Goal: Task Accomplishment & Management: Complete application form

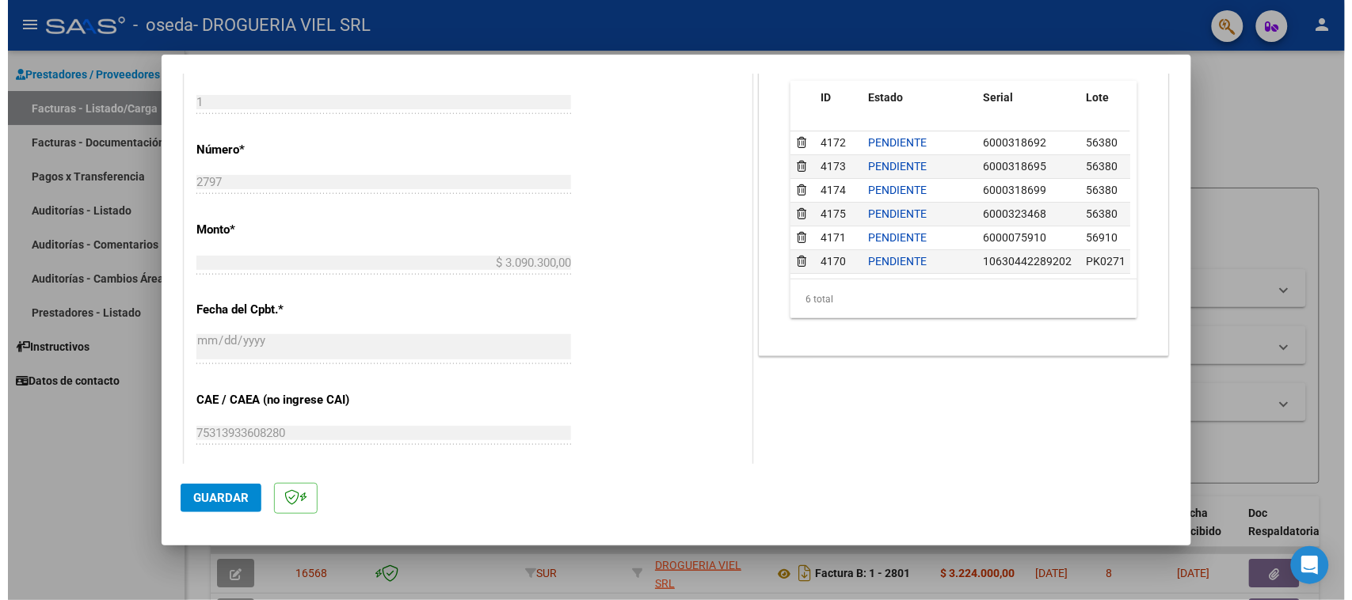
scroll to position [16, 0]
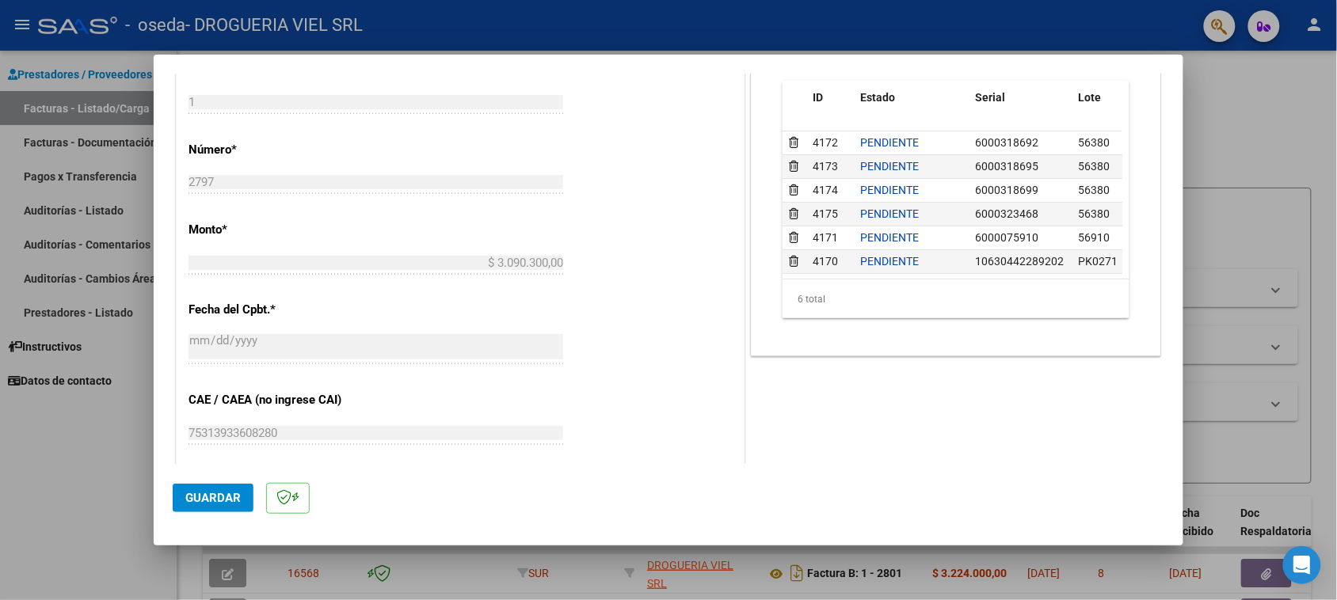
click at [198, 489] on button "Guardar" at bounding box center [213, 498] width 81 height 29
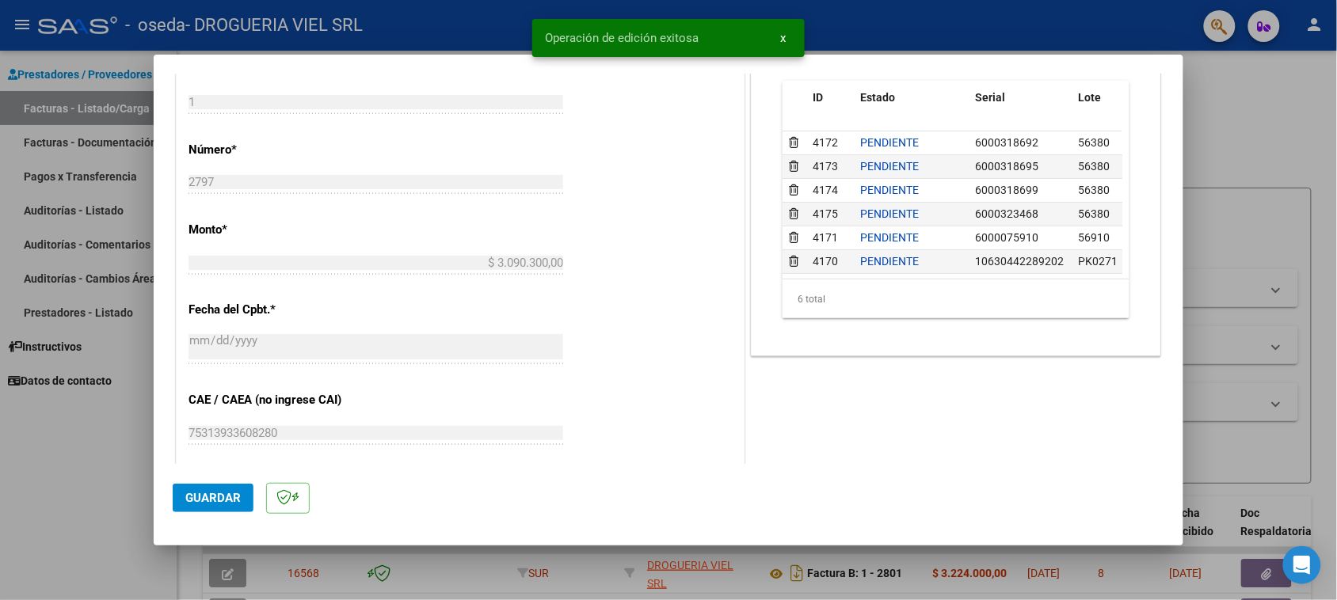
click at [1228, 303] on div at bounding box center [668, 300] width 1337 height 600
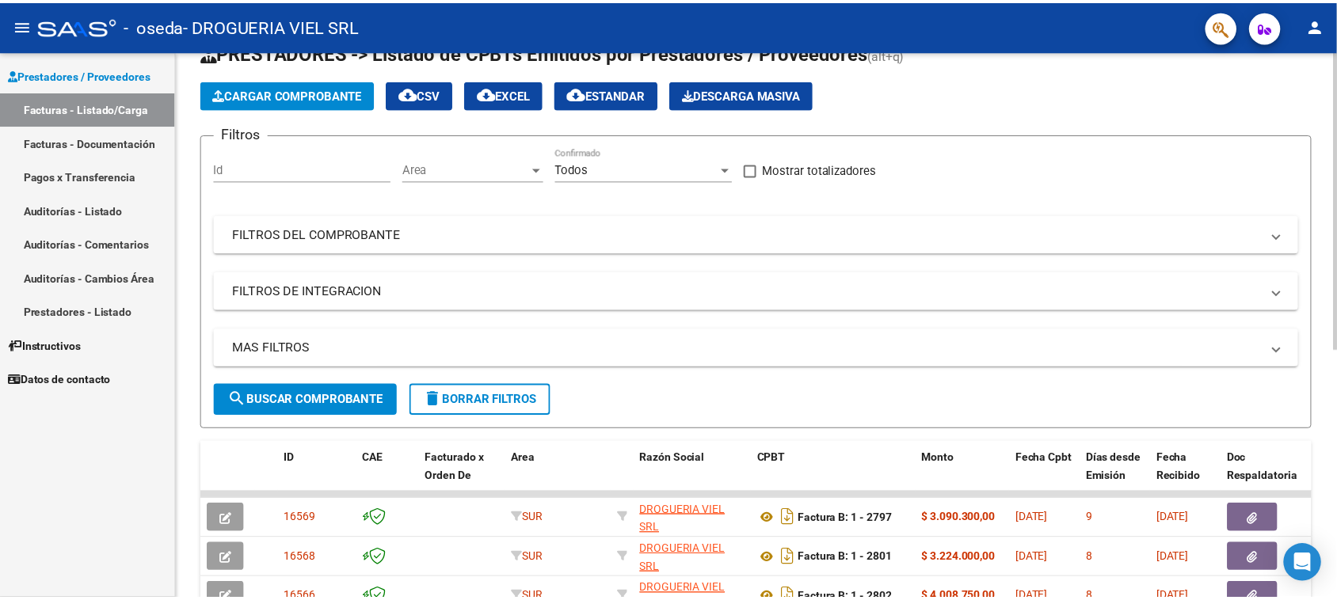
scroll to position [0, 0]
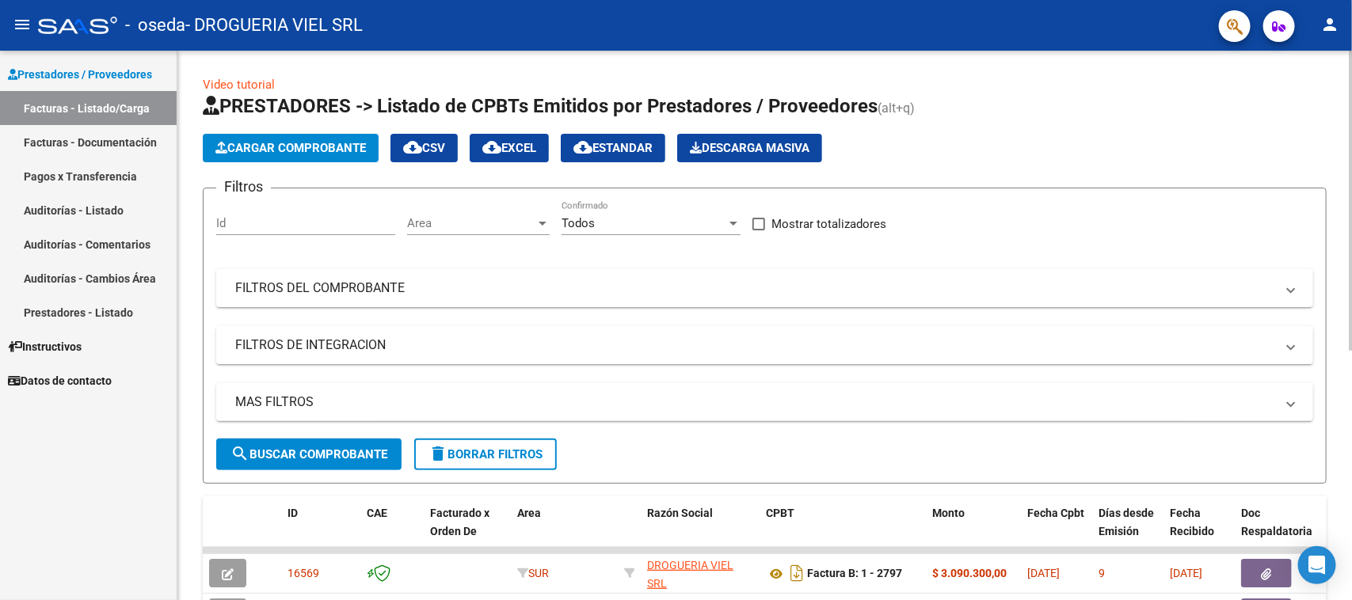
click at [250, 151] on span "Cargar Comprobante" at bounding box center [290, 148] width 150 height 14
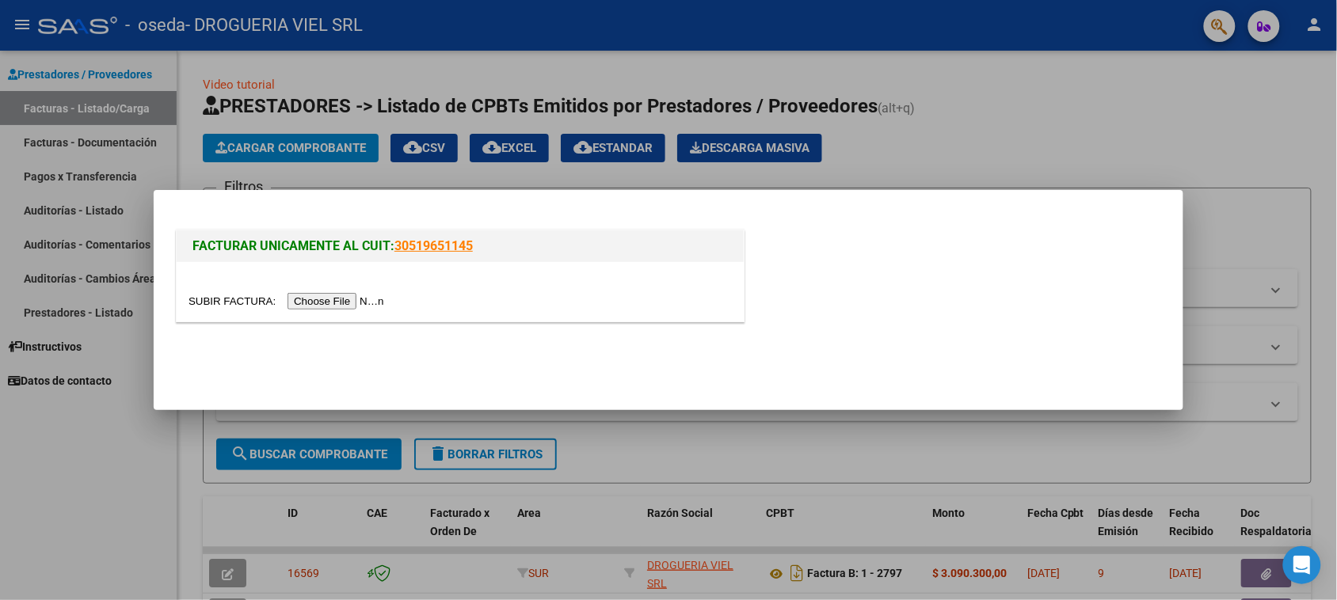
click at [341, 282] on div at bounding box center [460, 291] width 567 height 59
click at [359, 301] on input "file" at bounding box center [289, 301] width 200 height 17
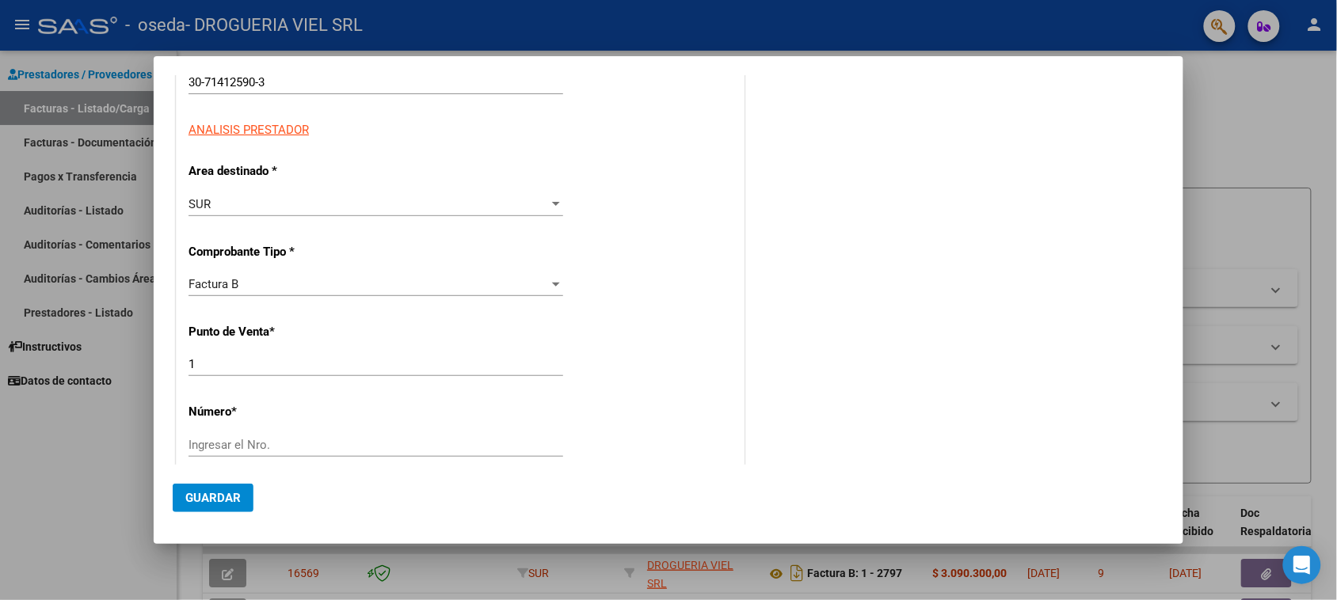
scroll to position [396, 0]
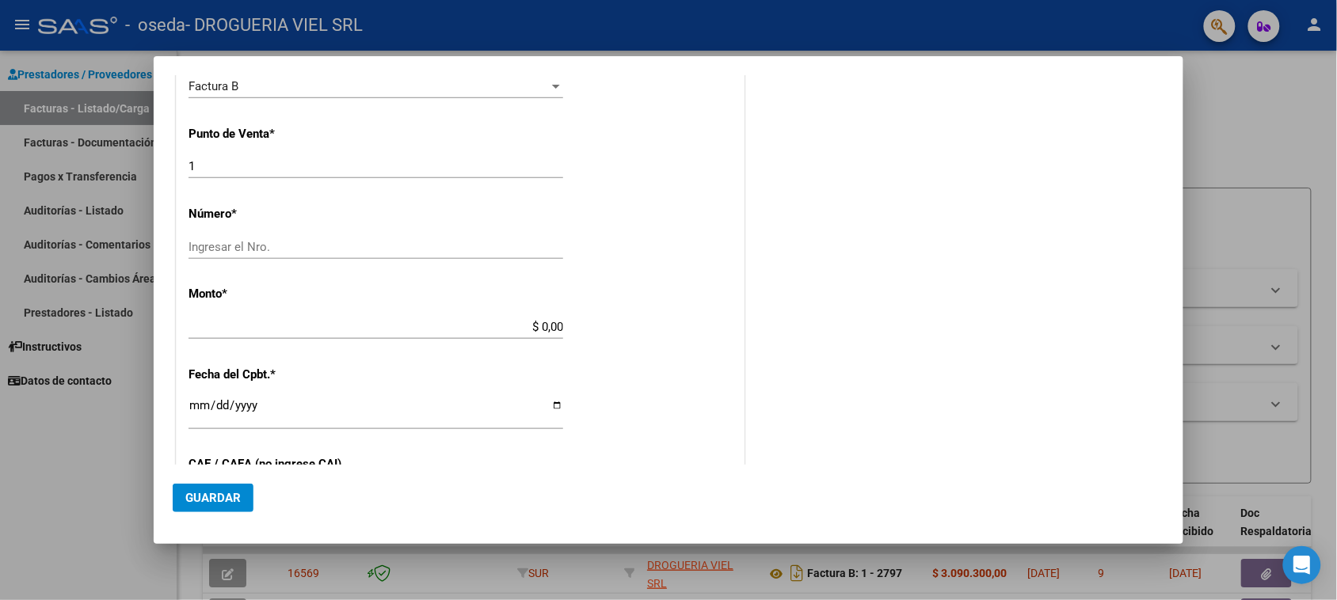
click at [369, 251] on input "Ingresar el Nro." at bounding box center [376, 247] width 375 height 14
type input "2803"
type input "$ 2.187.053,00"
type input "[DATE]"
type input "75323168790619"
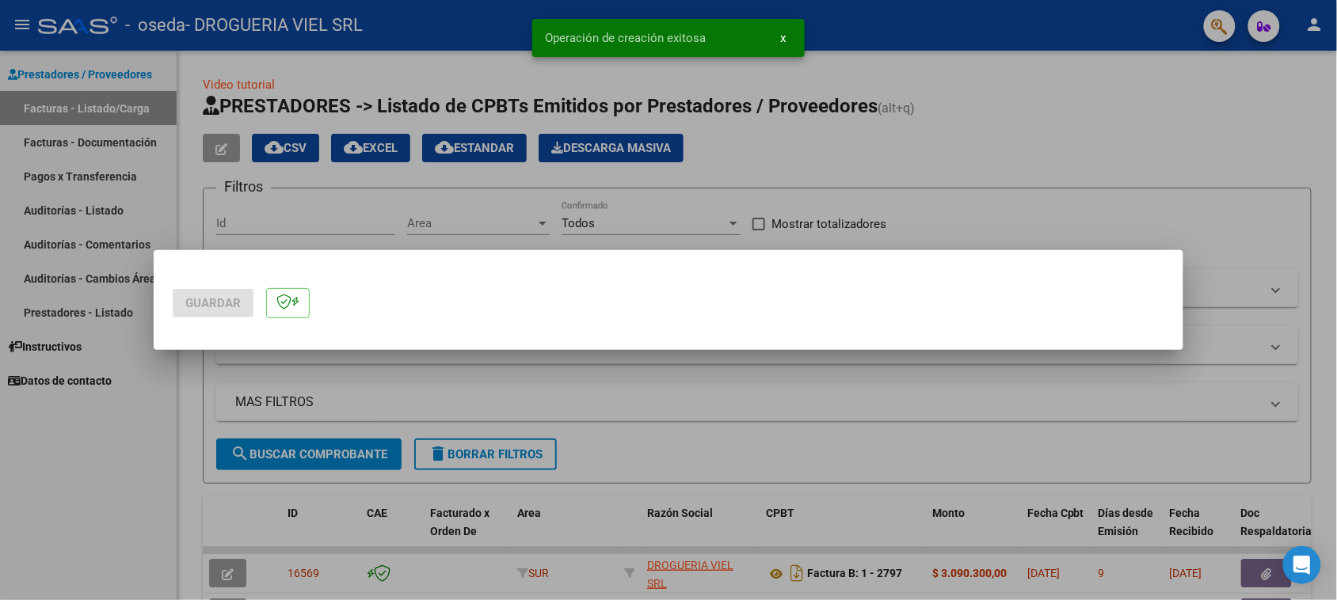
scroll to position [0, 0]
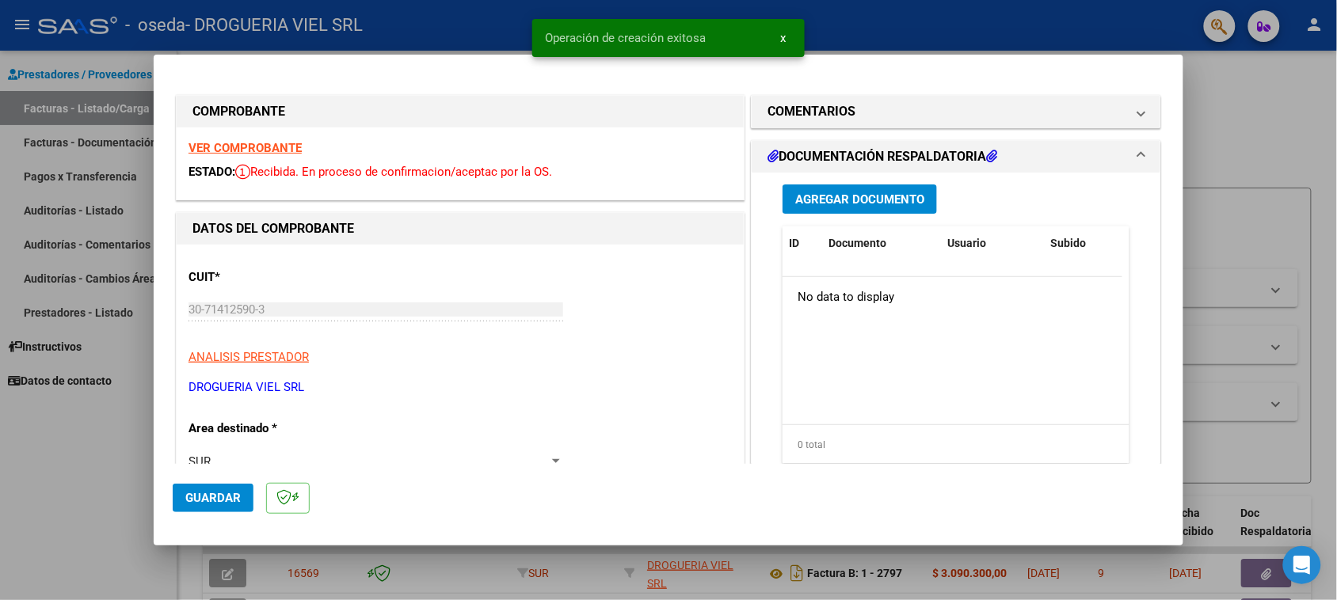
click at [886, 188] on button "Agregar Documento" at bounding box center [860, 199] width 154 height 29
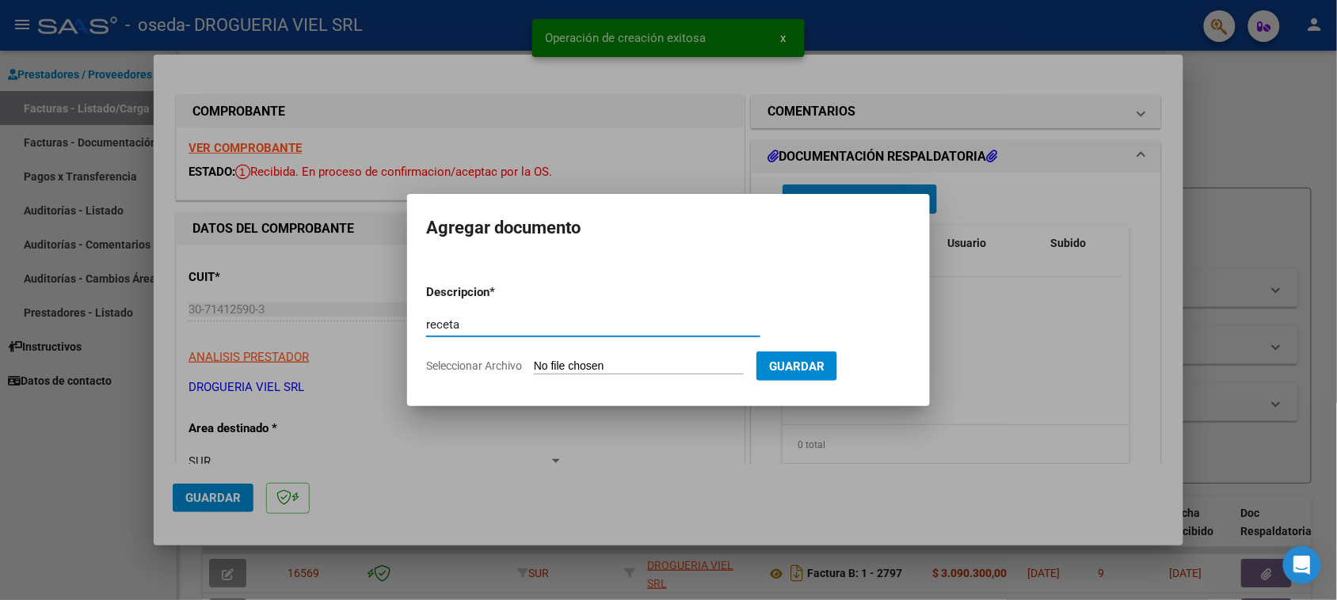
type input "receta"
click at [614, 366] on input "Seleccionar Archivo" at bounding box center [639, 367] width 210 height 15
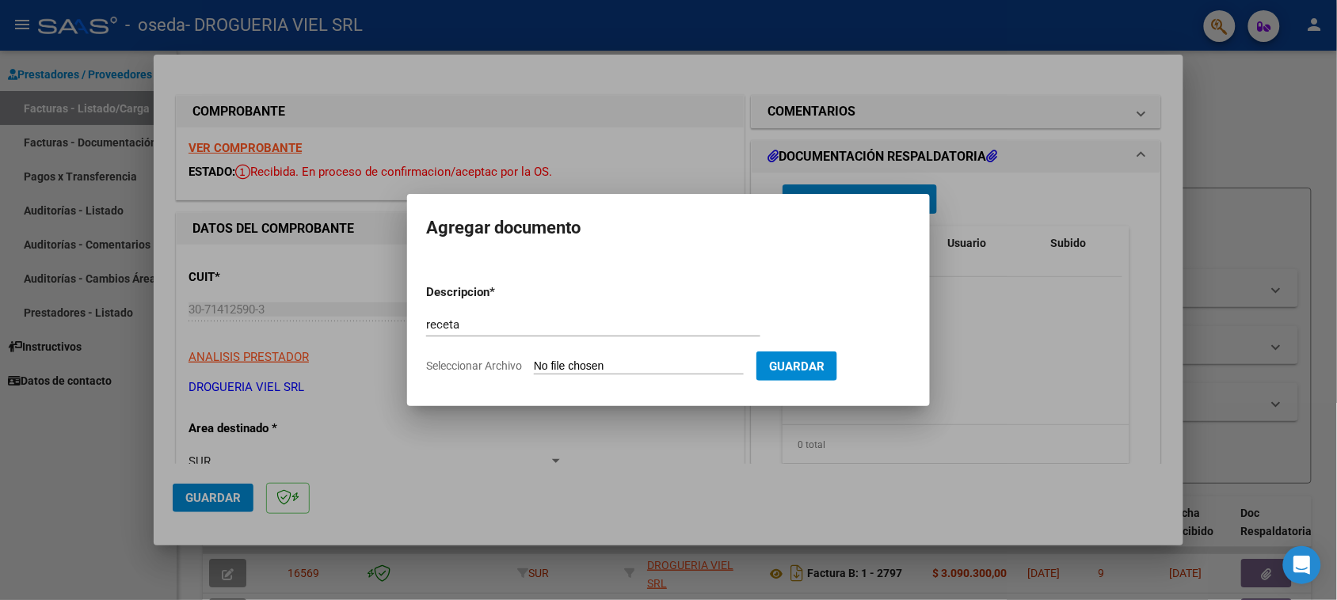
type input "C:\fakepath\Escáner_20250813 (2).pdf"
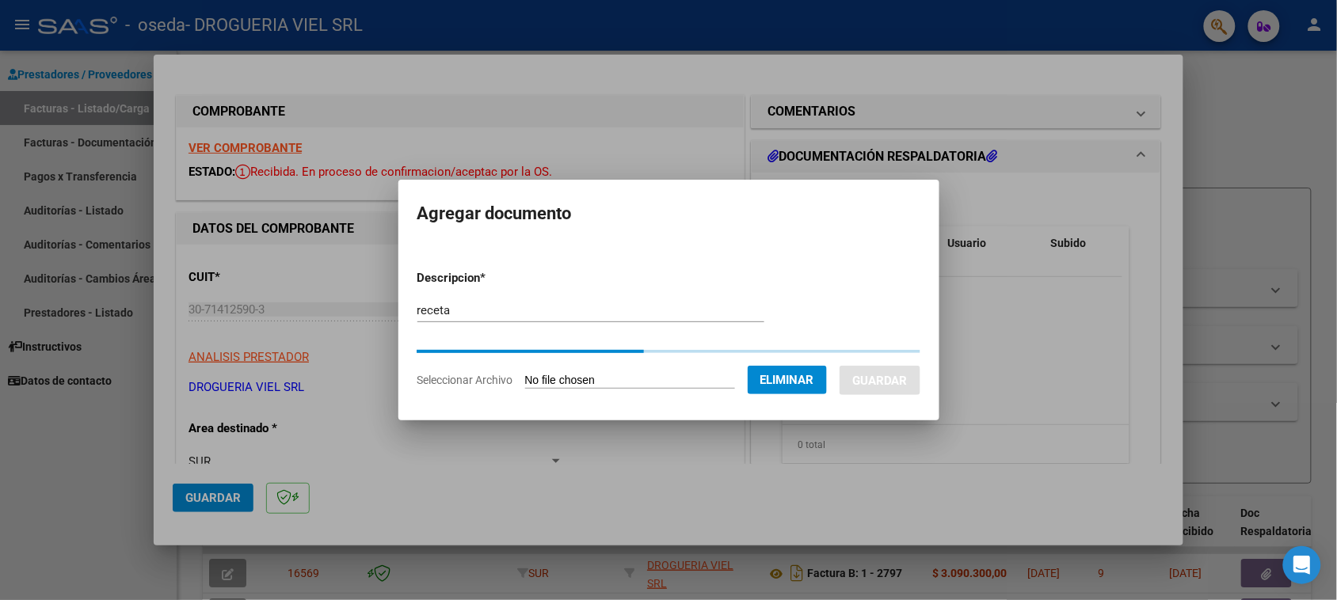
click at [554, 318] on input "receta" at bounding box center [590, 310] width 347 height 14
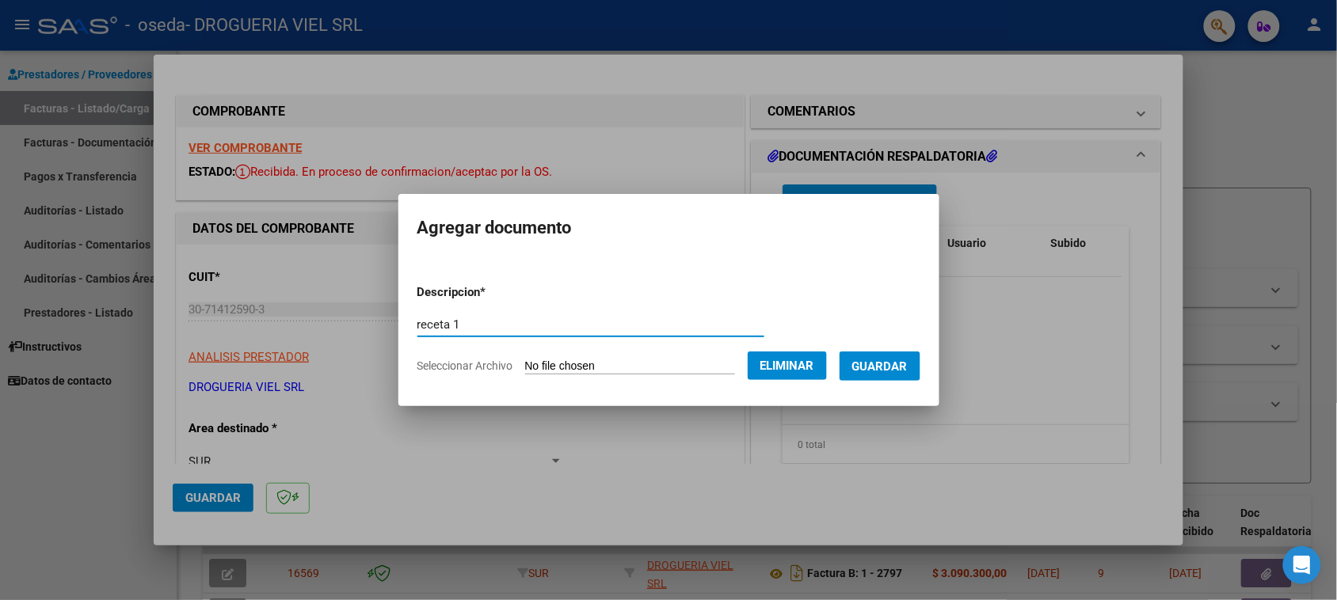
type input "receta 1"
click at [891, 371] on span "Guardar" at bounding box center [879, 367] width 55 height 14
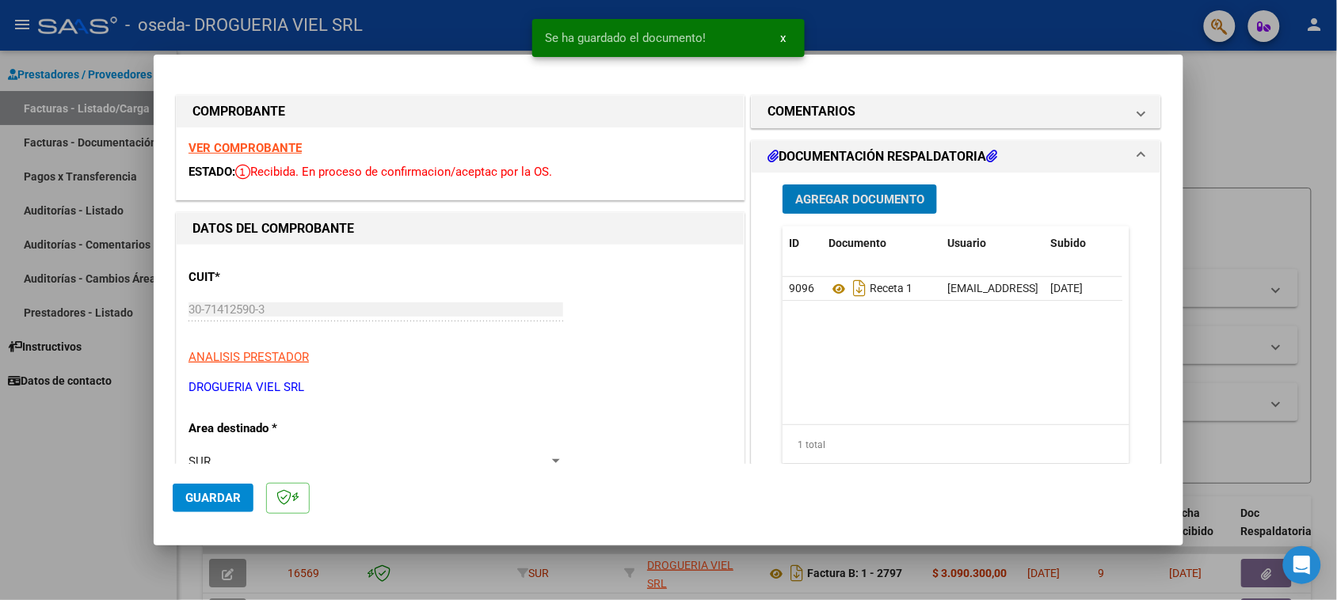
click at [867, 188] on button "Agregar Documento" at bounding box center [860, 199] width 154 height 29
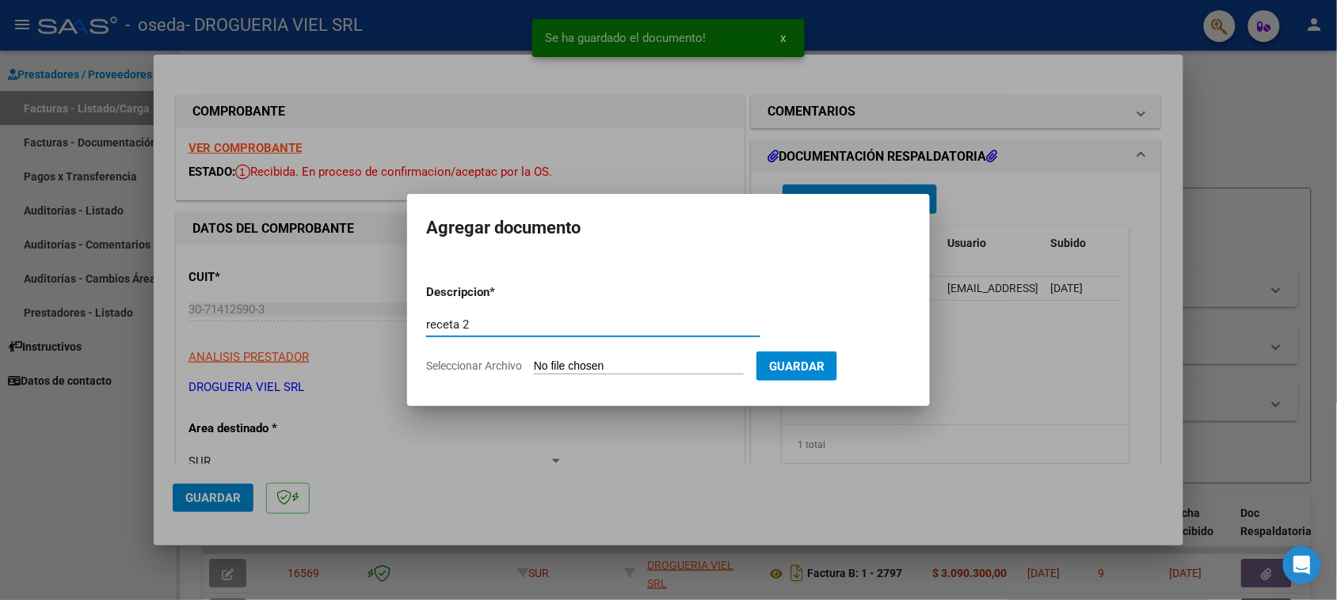
type input "receta 2"
click at [612, 369] on input "Seleccionar Archivo" at bounding box center [639, 367] width 210 height 15
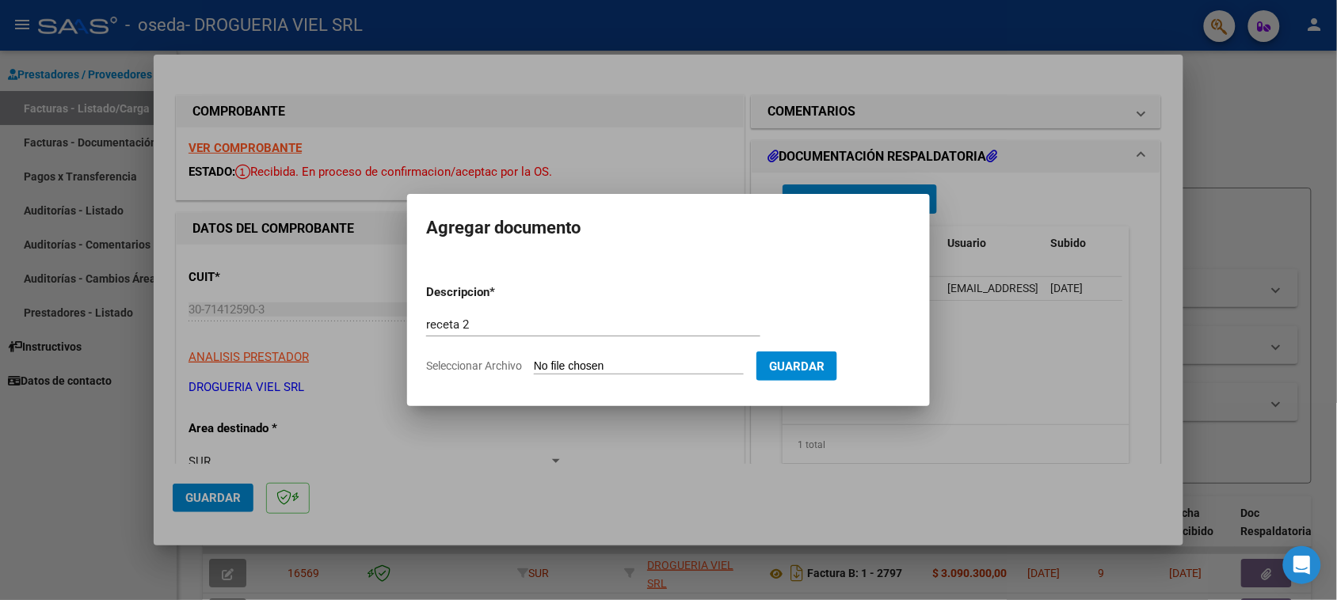
type input "C:\fakepath\Escáner_20250813 (3).pdf"
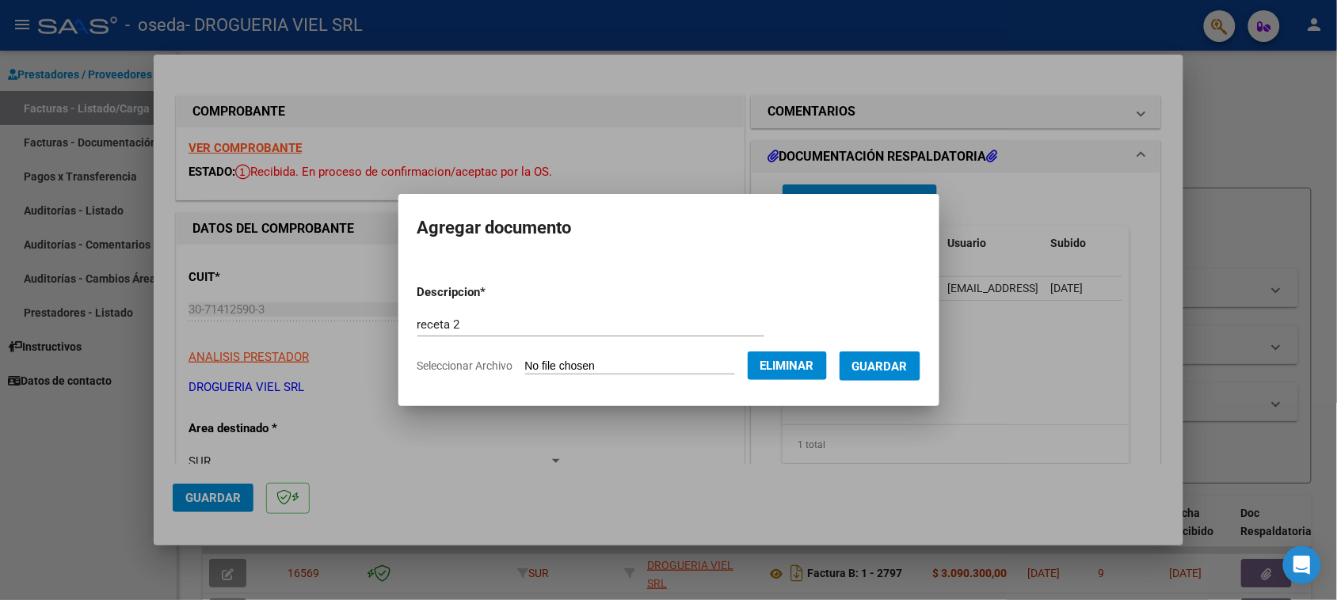
click at [912, 383] on form "Descripcion * receta 2 Escriba aquí una descripcion Seleccionar Archivo Elimina…" at bounding box center [668, 330] width 503 height 116
click at [912, 379] on button "Guardar" at bounding box center [880, 366] width 81 height 29
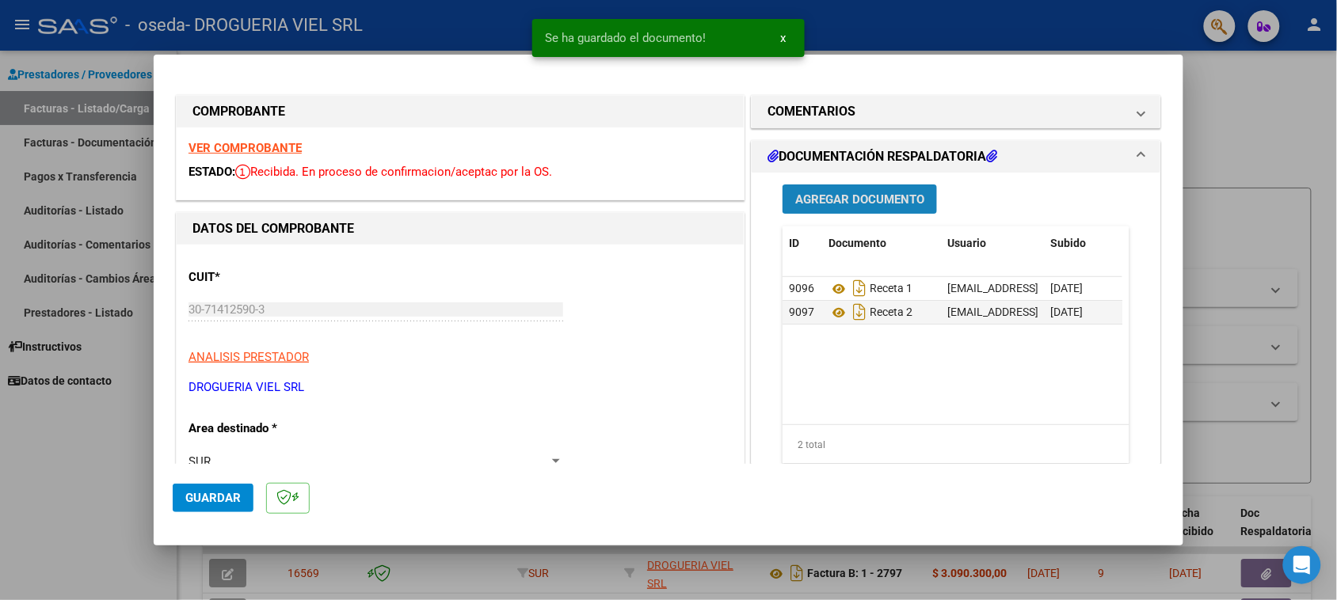
click at [860, 198] on span "Agregar Documento" at bounding box center [859, 199] width 129 height 14
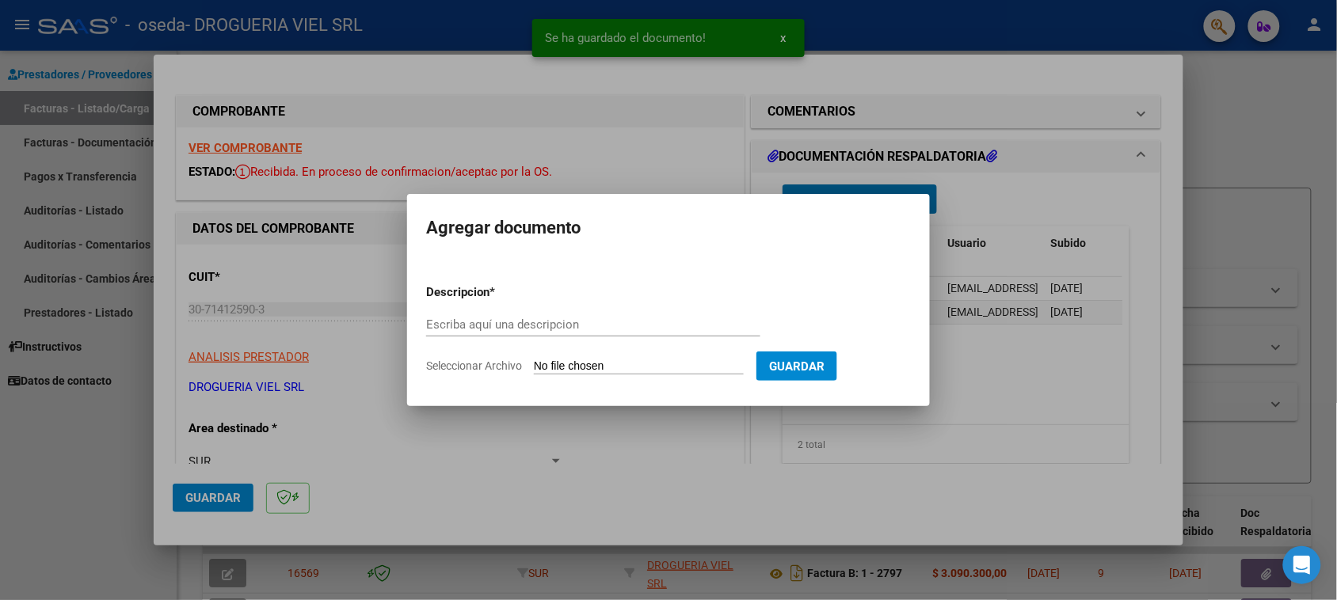
type input "r"
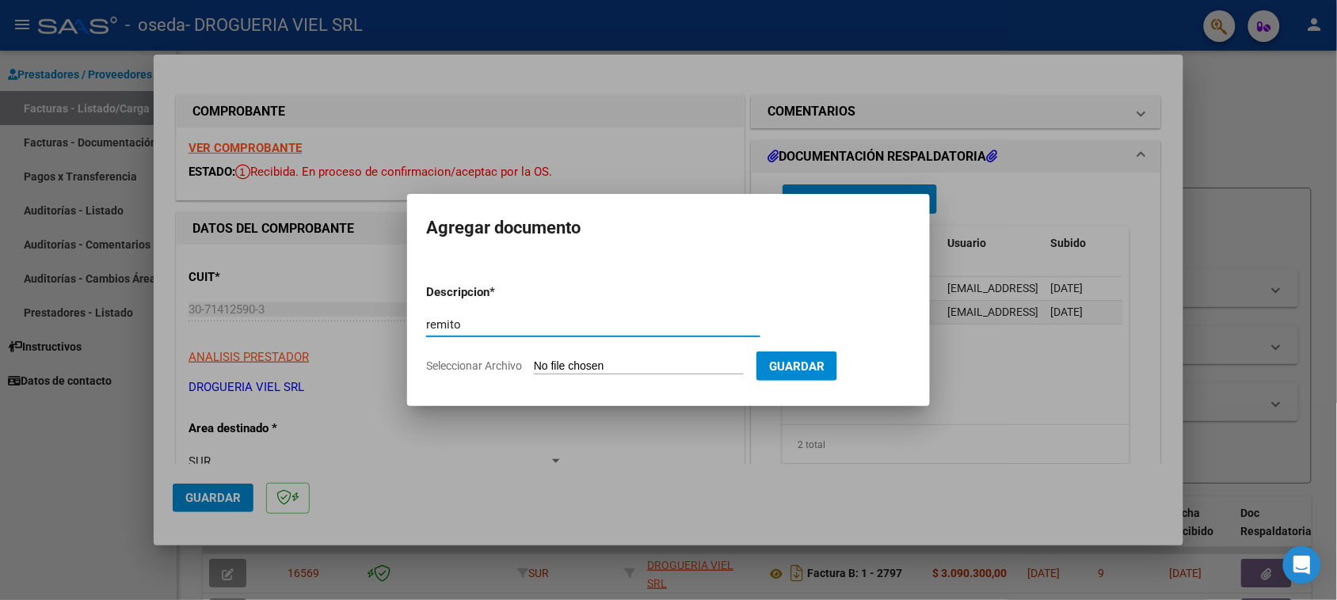
type input "remito"
click at [585, 373] on input "Seleccionar Archivo" at bounding box center [639, 367] width 210 height 15
type input "C:\fakepath\Escáner_20250813 (4).pdf"
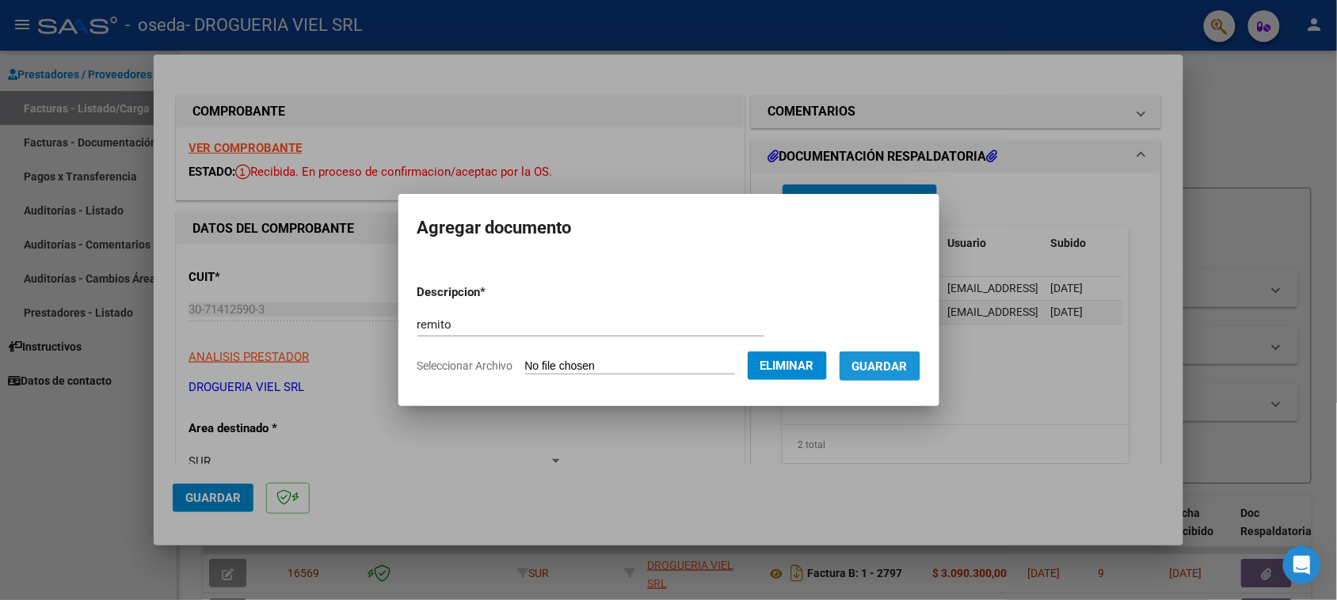
click at [920, 376] on button "Guardar" at bounding box center [880, 366] width 81 height 29
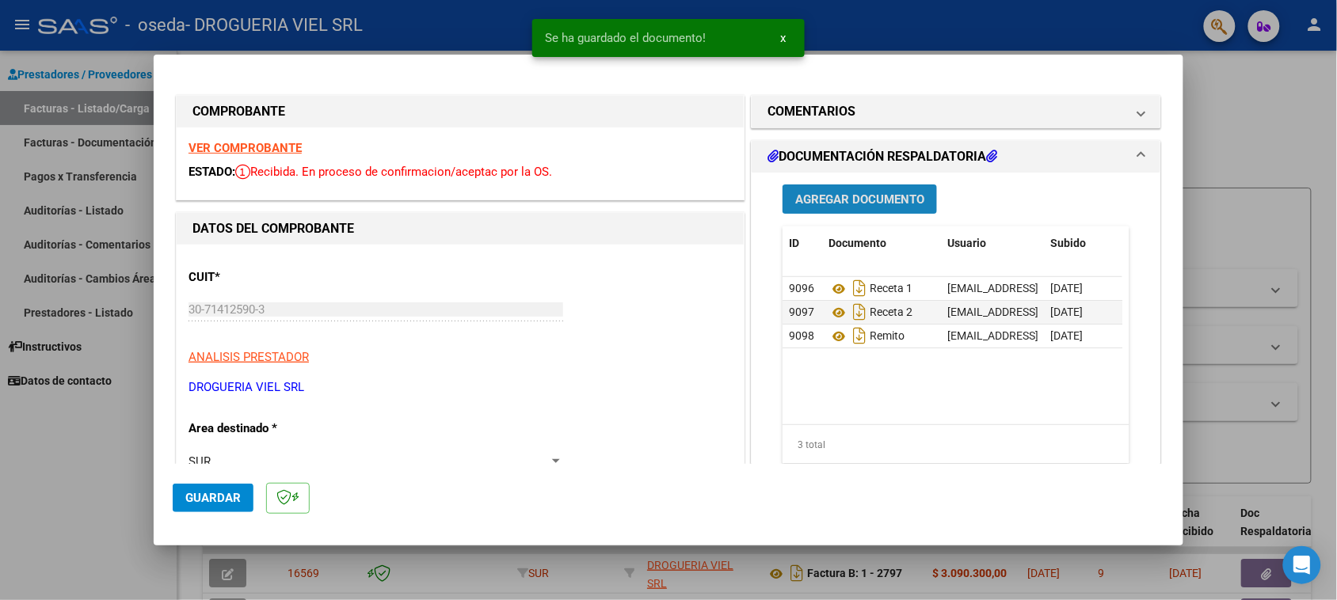
click at [871, 210] on button "Agregar Documento" at bounding box center [860, 199] width 154 height 29
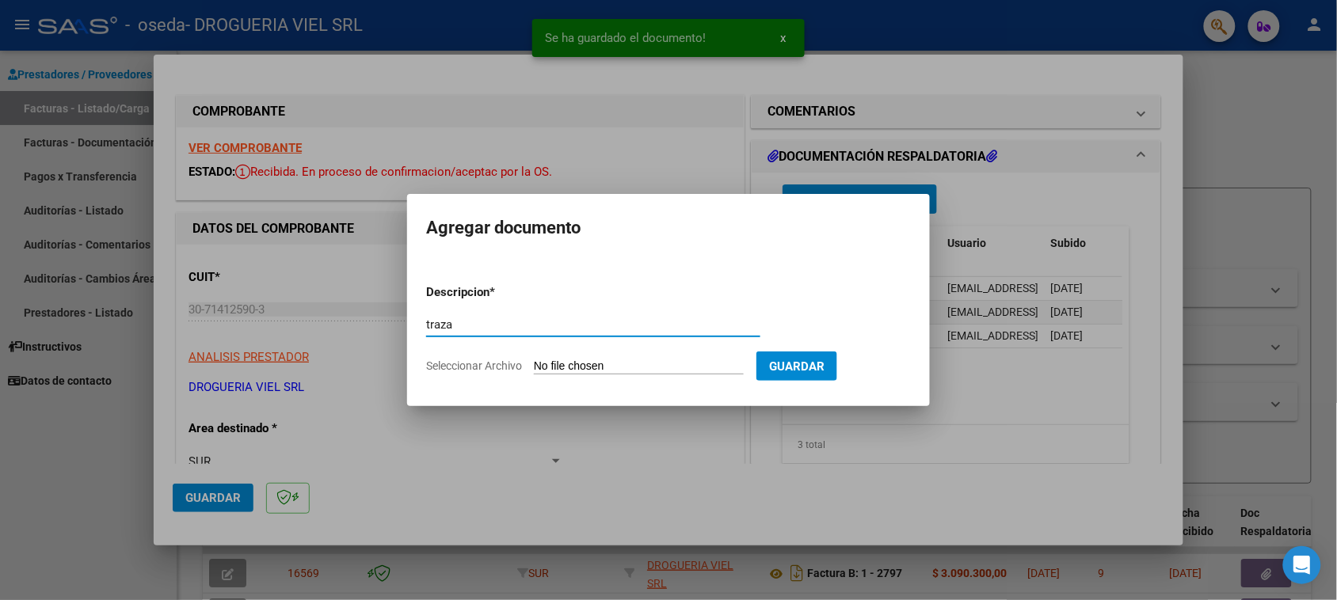
type input "traza"
click at [618, 360] on input "Seleccionar Archivo" at bounding box center [639, 367] width 210 height 15
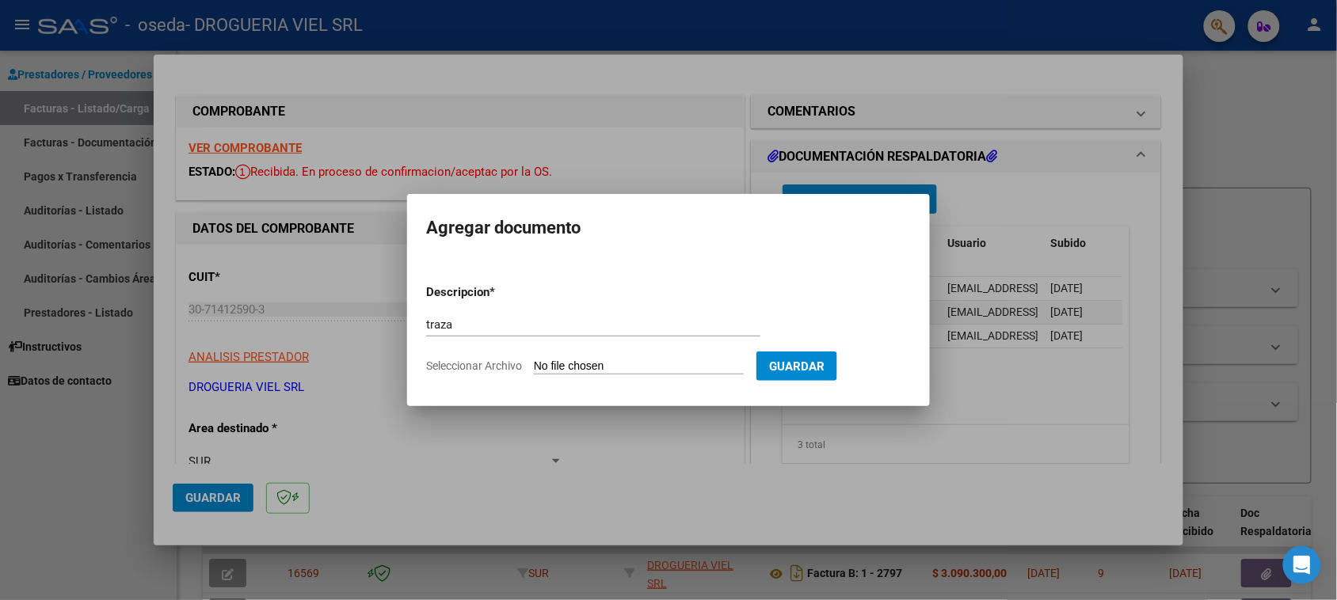
type input "C:\fakepath\Escáner_20250813 (5).pdf"
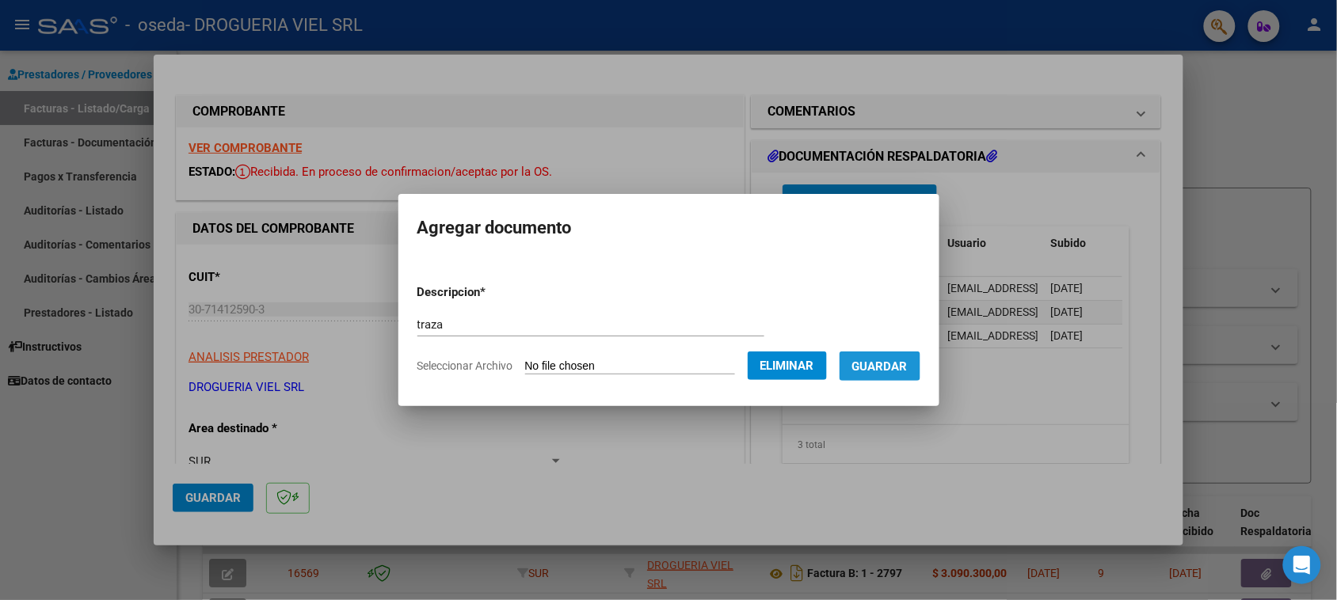
click at [900, 374] on button "Guardar" at bounding box center [880, 366] width 81 height 29
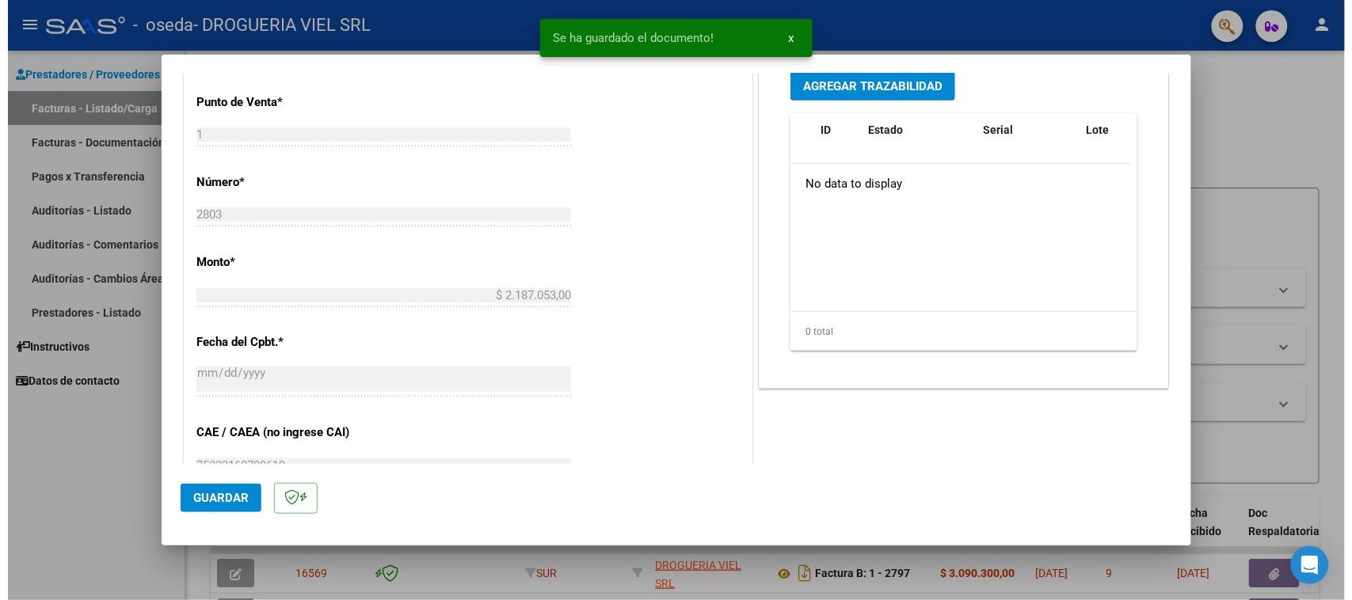
scroll to position [297, 0]
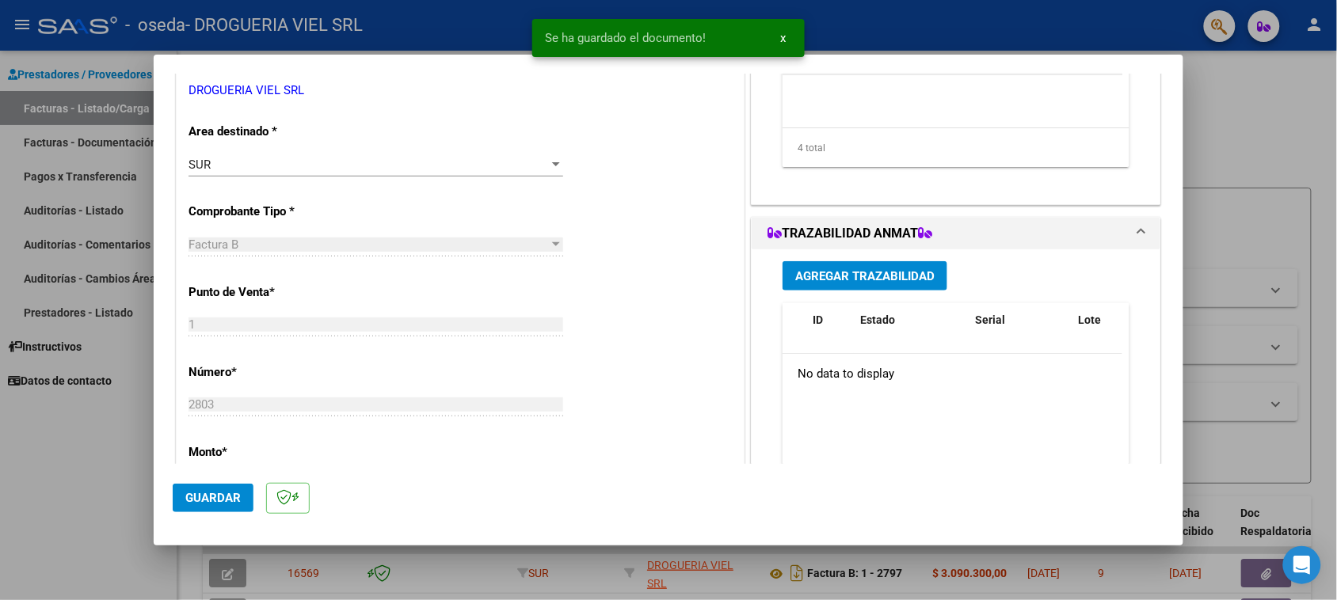
click at [869, 251] on div "Agregar Trazabilidad ID Estado Serial Lote C/ Rec Apellido Nombre DNI Medicamen…" at bounding box center [956, 407] width 371 height 316
click at [870, 261] on button "Agregar Trazabilidad" at bounding box center [865, 275] width 165 height 29
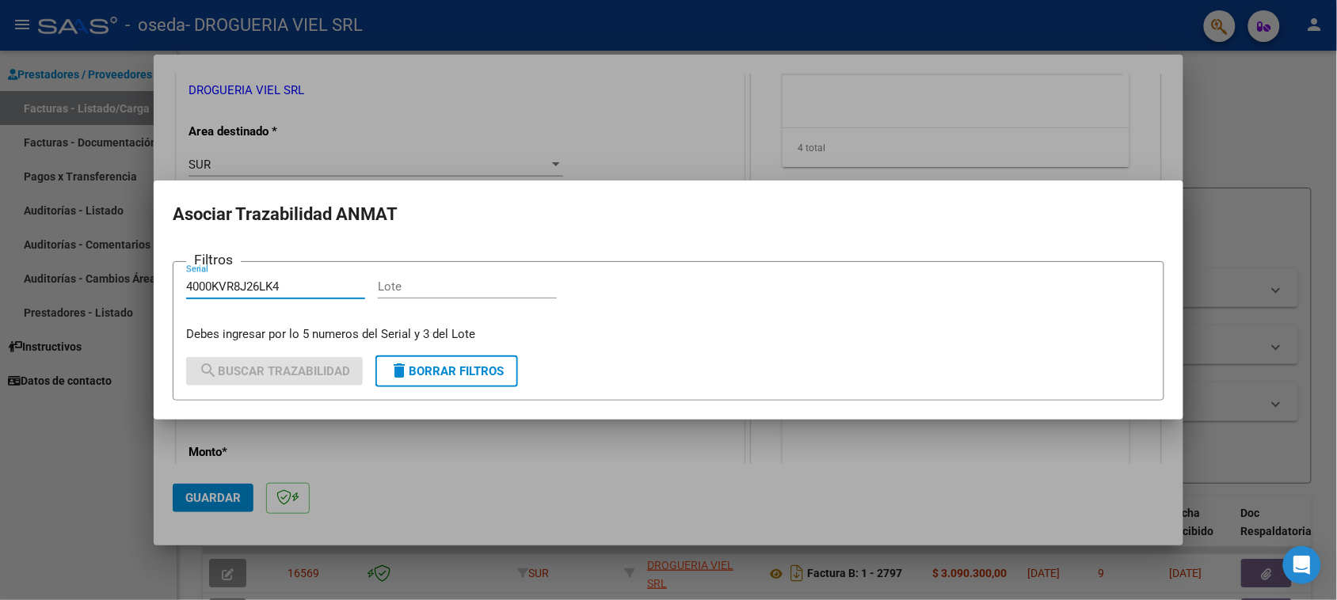
type input "4000KVR8J26LK4"
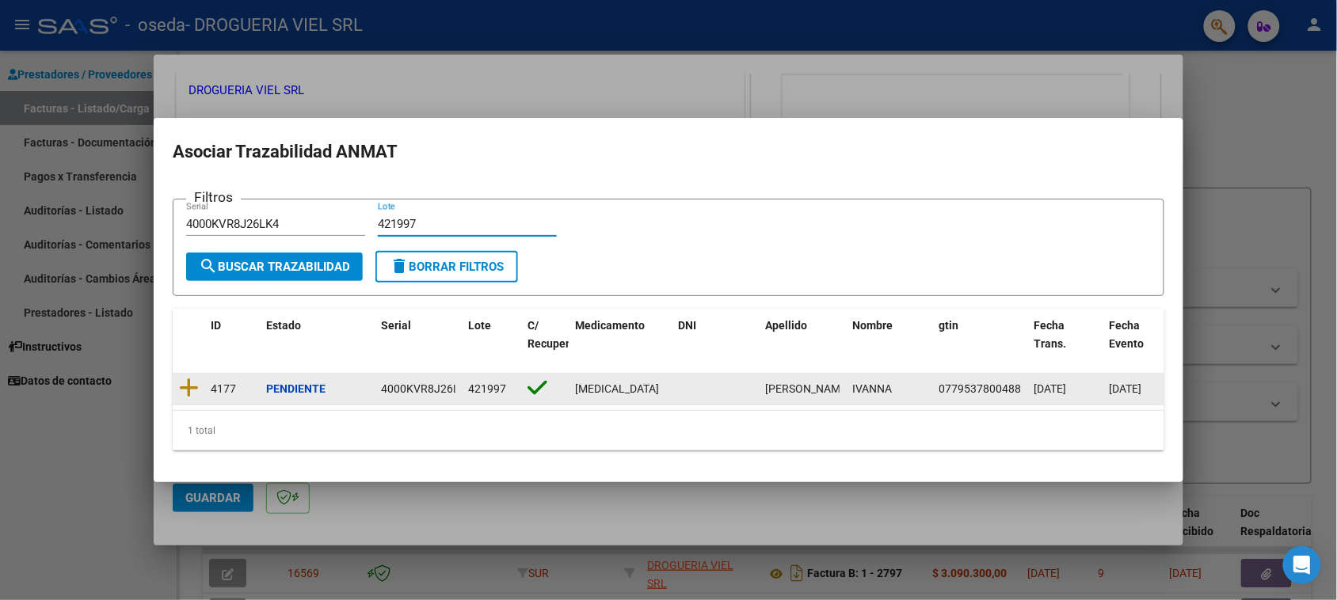
type input "421997"
click at [173, 380] on datatable-body-cell at bounding box center [189, 389] width 32 height 31
click at [185, 380] on icon at bounding box center [189, 388] width 20 height 22
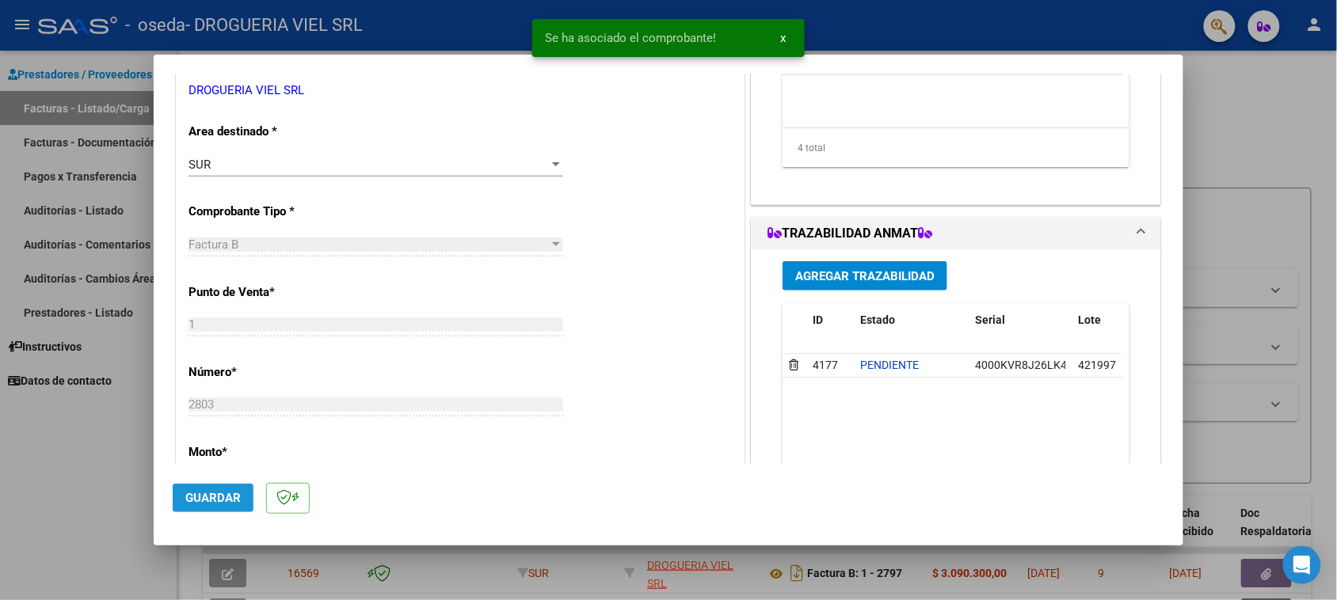
click at [222, 504] on span "Guardar" at bounding box center [212, 498] width 55 height 14
click at [1289, 286] on div at bounding box center [668, 300] width 1337 height 600
